Goal: Task Accomplishment & Management: Understand process/instructions

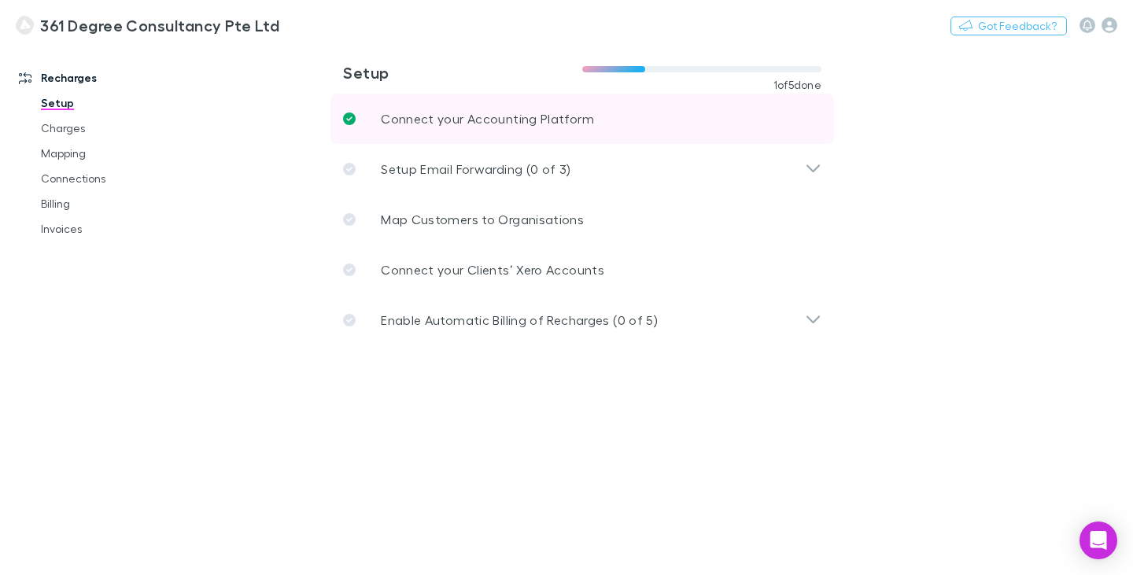
click at [444, 119] on p "Connect your Accounting Platform" at bounding box center [487, 118] width 213 height 19
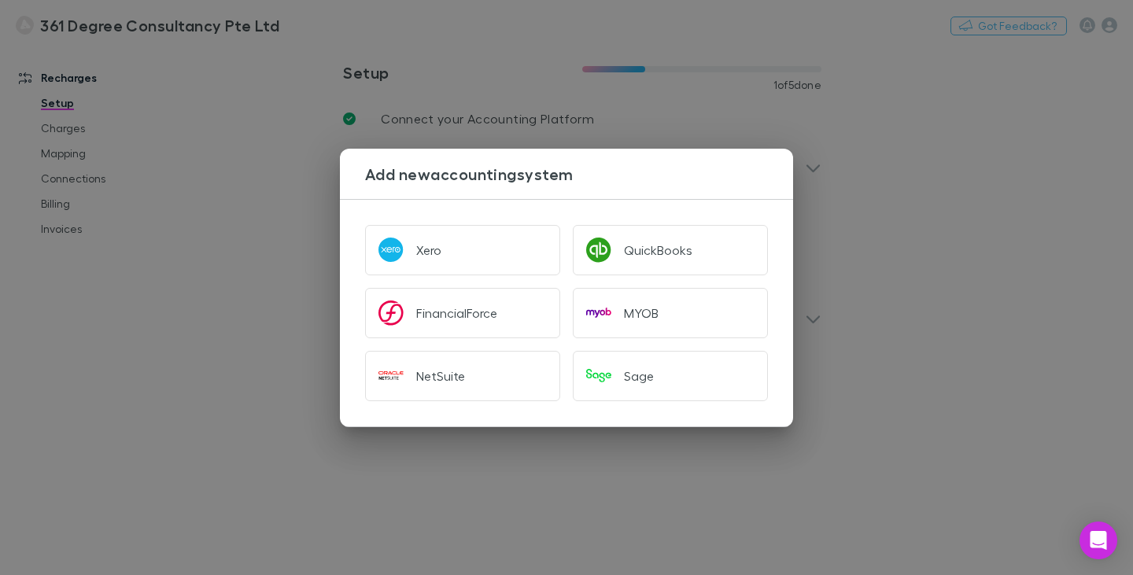
click at [993, 161] on div "Add new accounting system Xero QuickBooks FinancialForce MYOB NetSuite Sage" at bounding box center [566, 287] width 1133 height 575
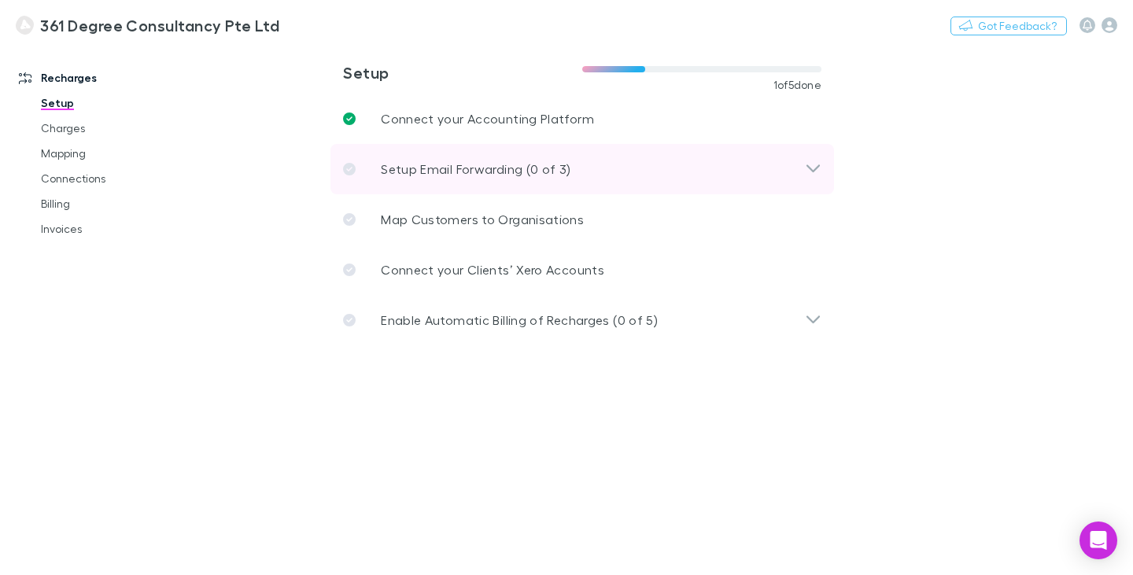
click at [481, 166] on p "Setup Email Forwarding (0 of 3)" at bounding box center [476, 169] width 190 height 19
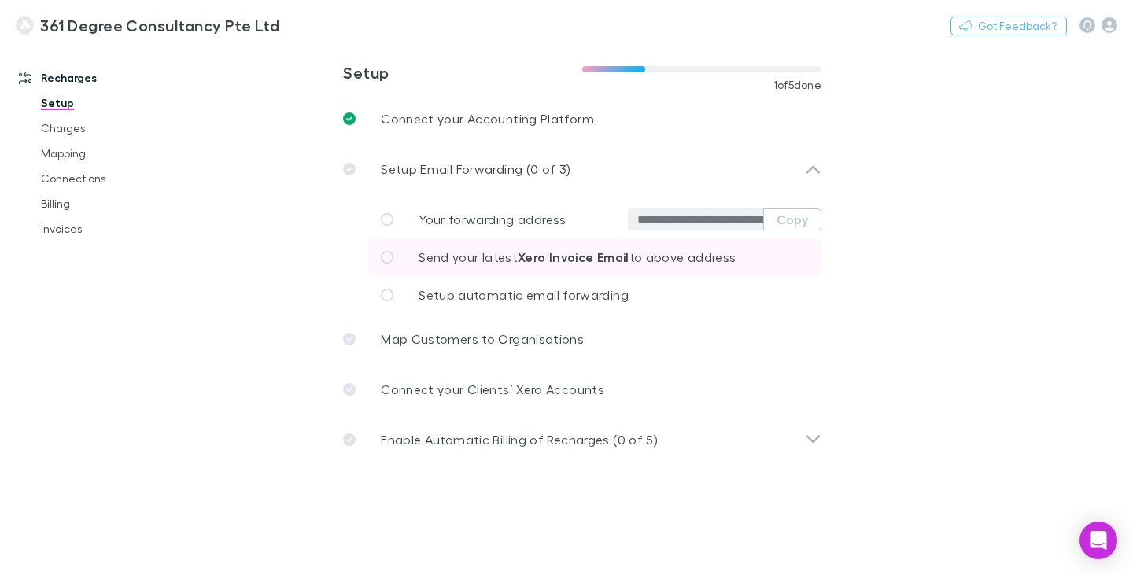
click at [466, 250] on span "Send your latest Xero Invoice Email to above address" at bounding box center [577, 257] width 317 height 15
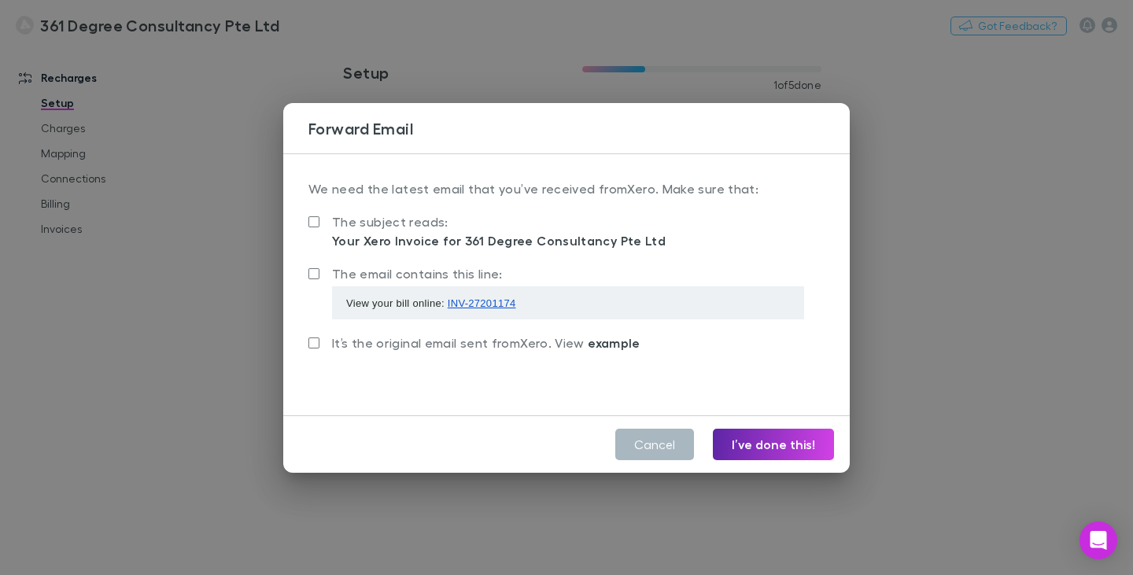
click at [682, 429] on button "Cancel" at bounding box center [655, 444] width 79 height 31
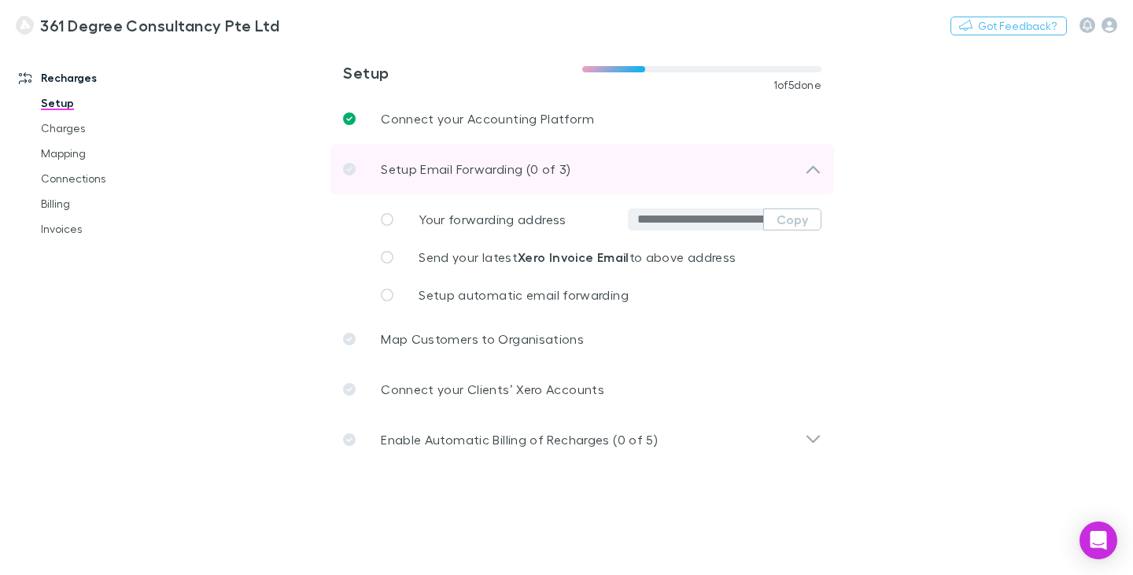
click at [464, 162] on p "Setup Email Forwarding (0 of 3)" at bounding box center [476, 169] width 190 height 19
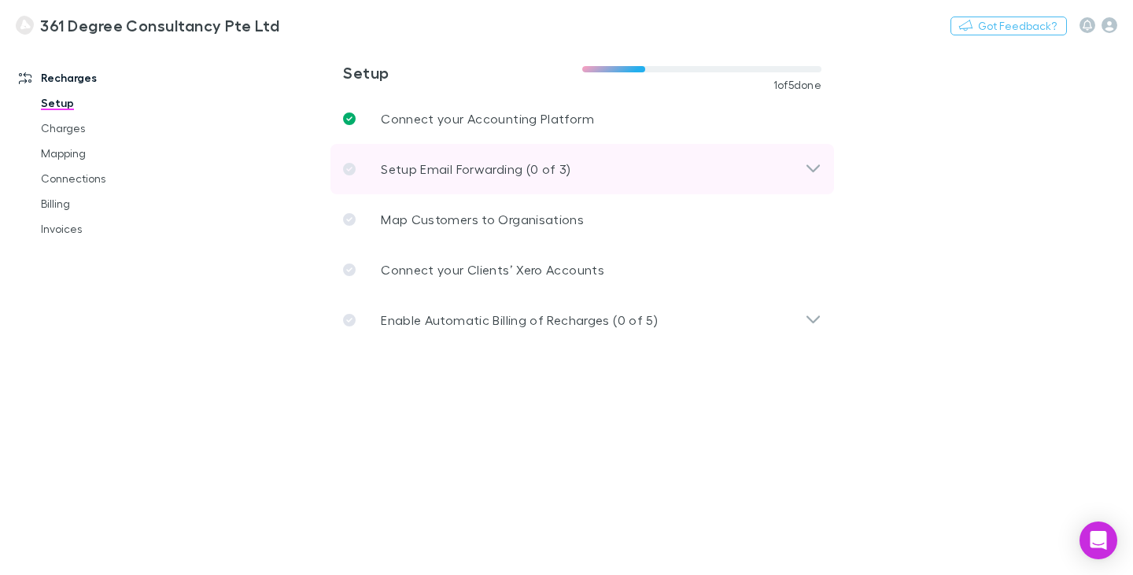
click at [464, 162] on p "Setup Email Forwarding (0 of 3)" at bounding box center [476, 169] width 190 height 19
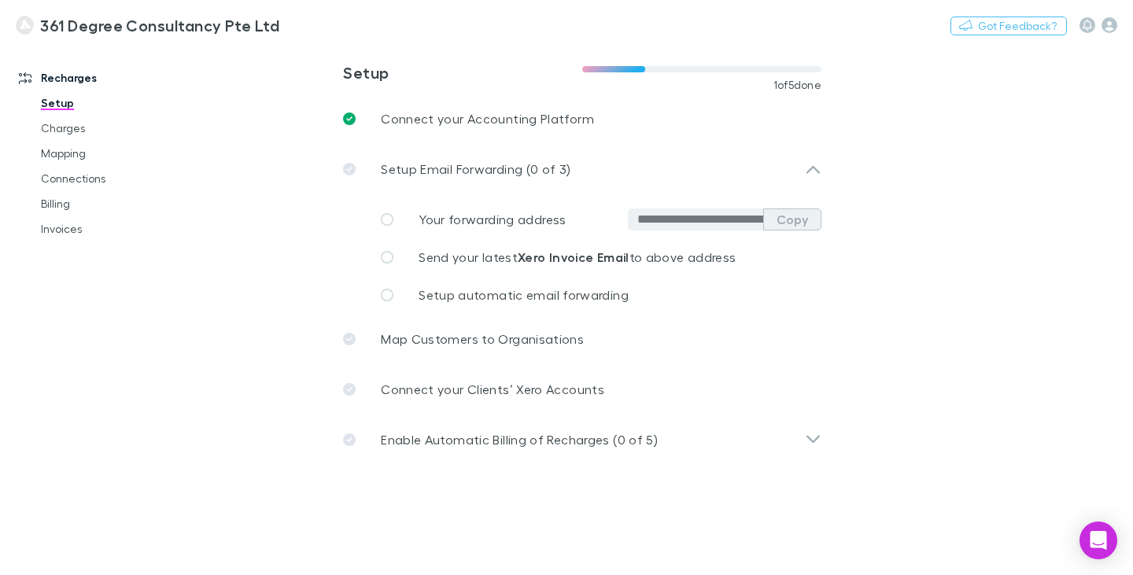
click at [800, 215] on button "Copy" at bounding box center [793, 220] width 58 height 22
